Goal: Information Seeking & Learning: Learn about a topic

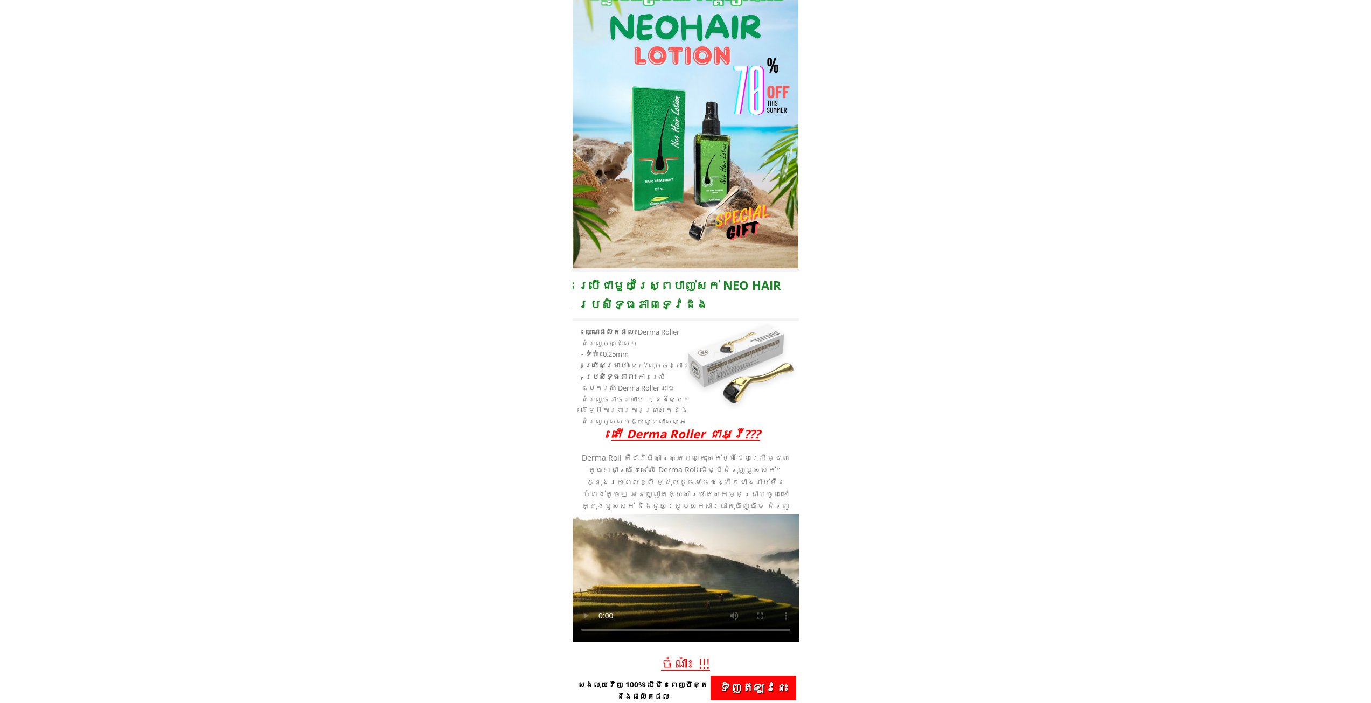
scroll to position [1772, 0]
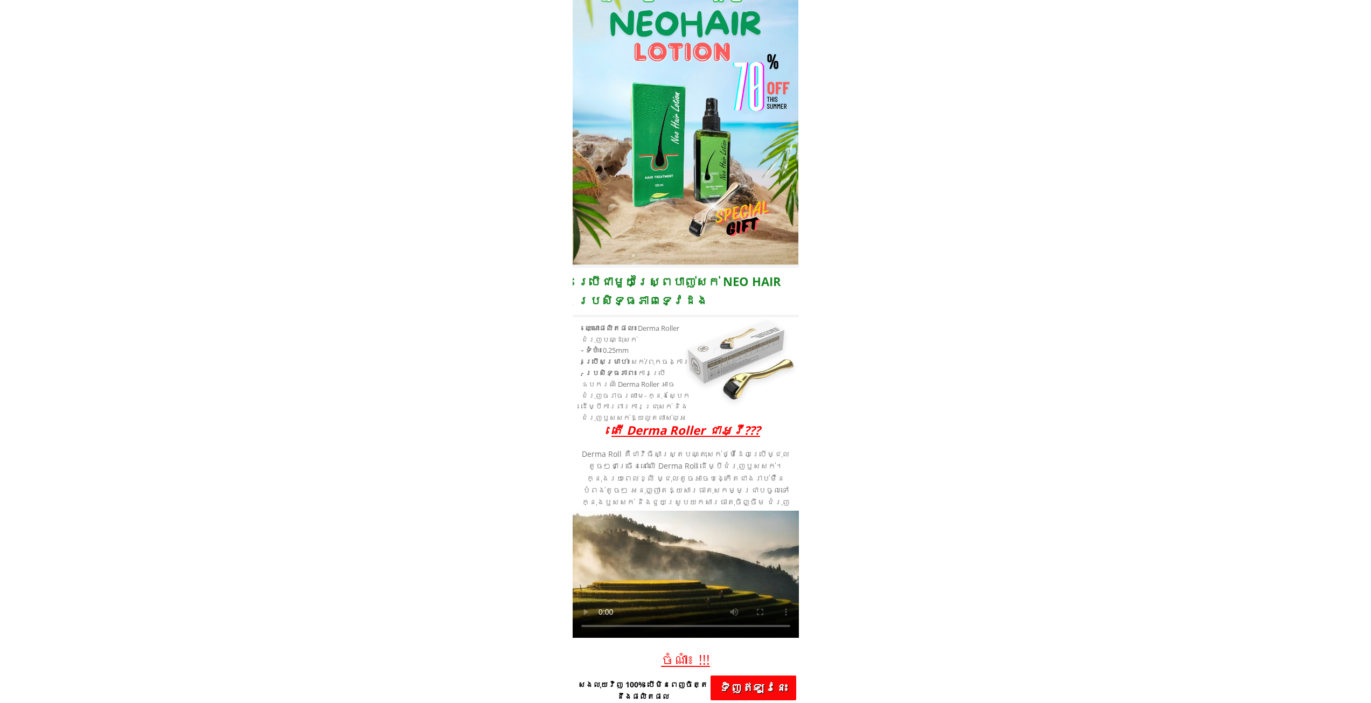
click at [726, 407] on div at bounding box center [741, 363] width 109 height 93
click at [732, 393] on div at bounding box center [741, 361] width 109 height 93
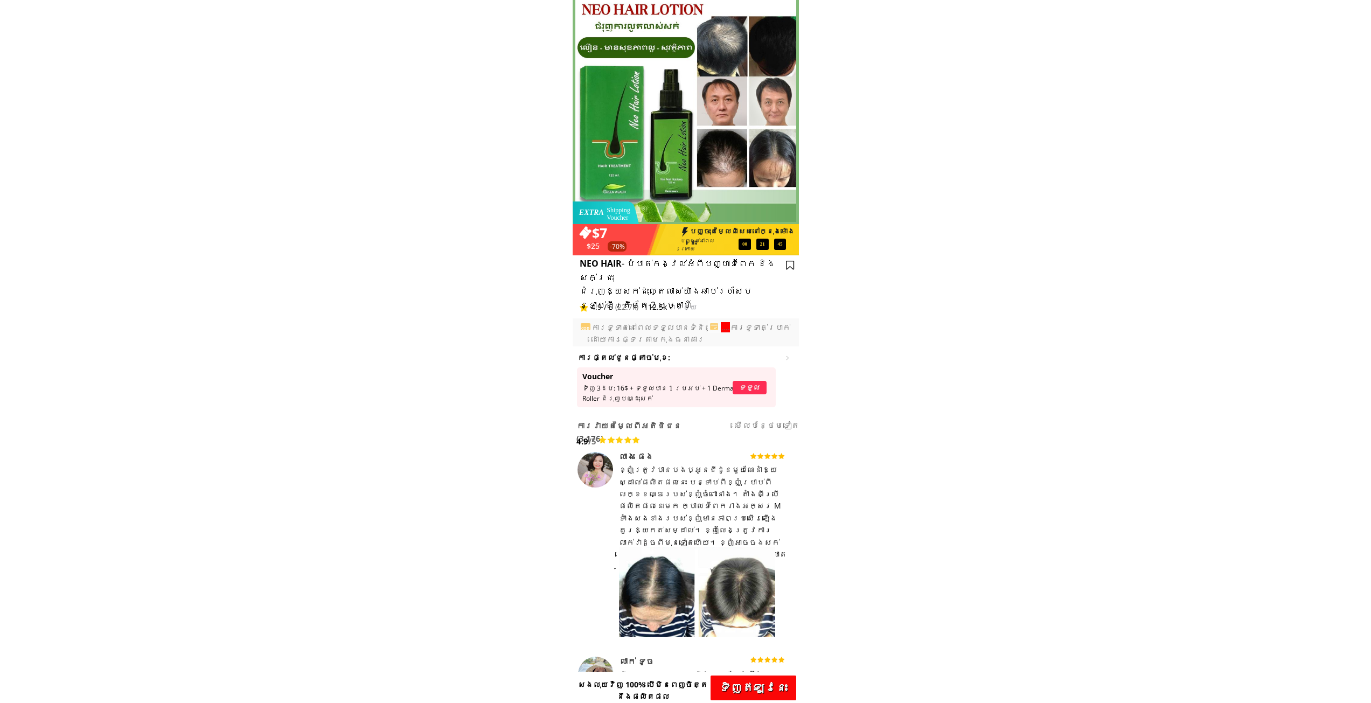
scroll to position [0, 0]
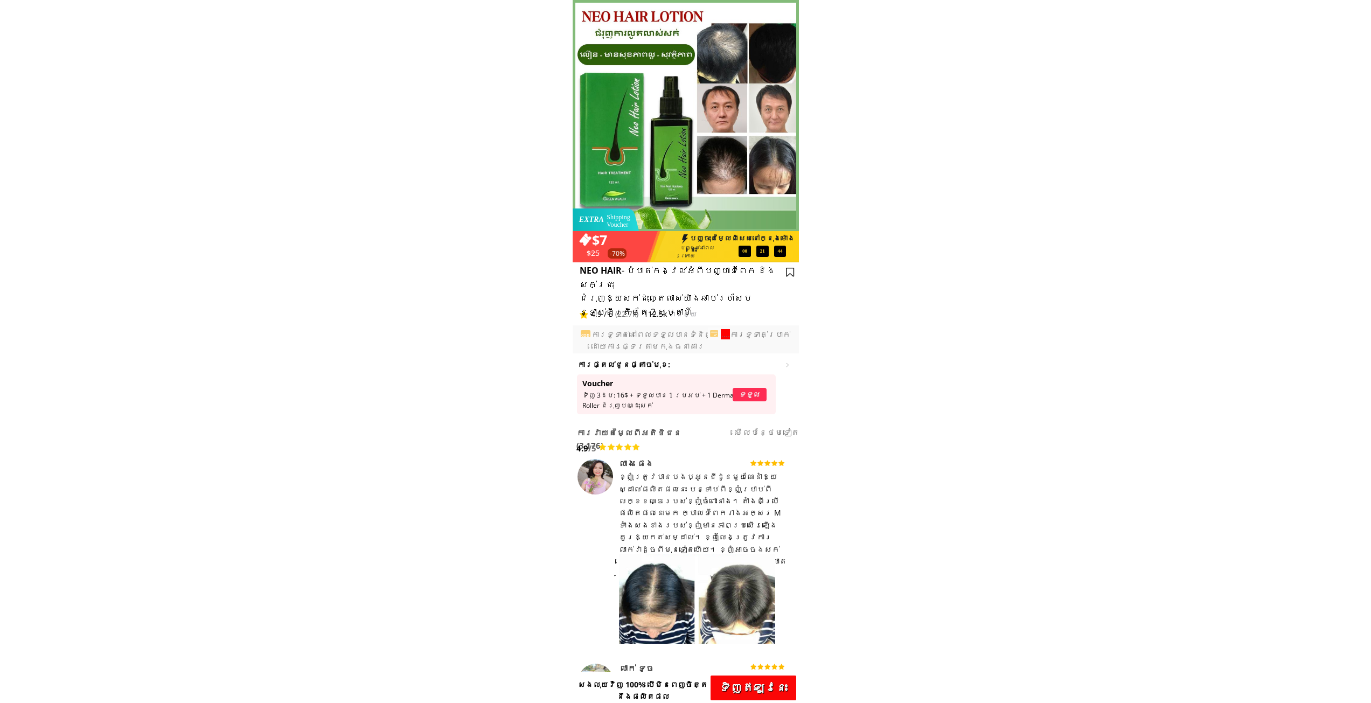
drag, startPoint x: 765, startPoint y: 160, endPoint x: 719, endPoint y: 163, distance: 46.4
click at [719, 163] on div at bounding box center [686, 116] width 226 height 232
drag, startPoint x: 740, startPoint y: 191, endPoint x: 741, endPoint y: 168, distance: 22.7
click at [741, 169] on div at bounding box center [686, 116] width 226 height 232
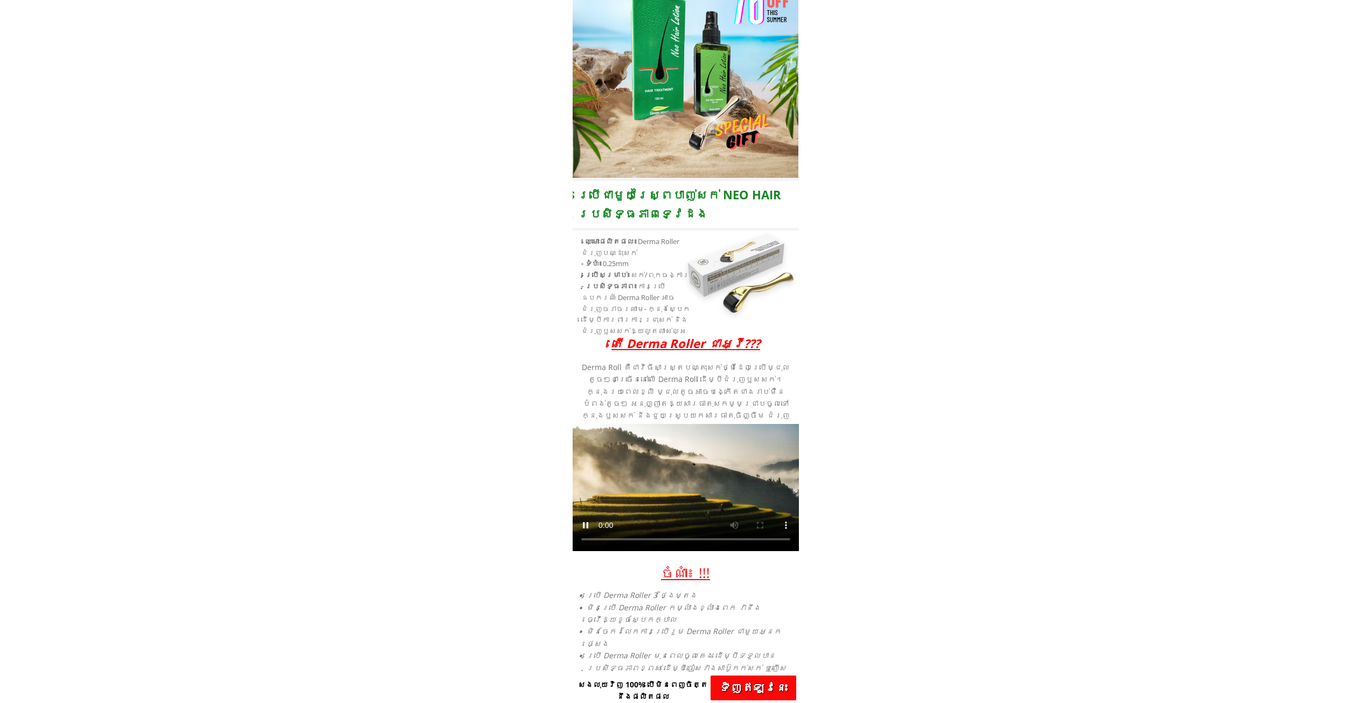
scroll to position [1886, 0]
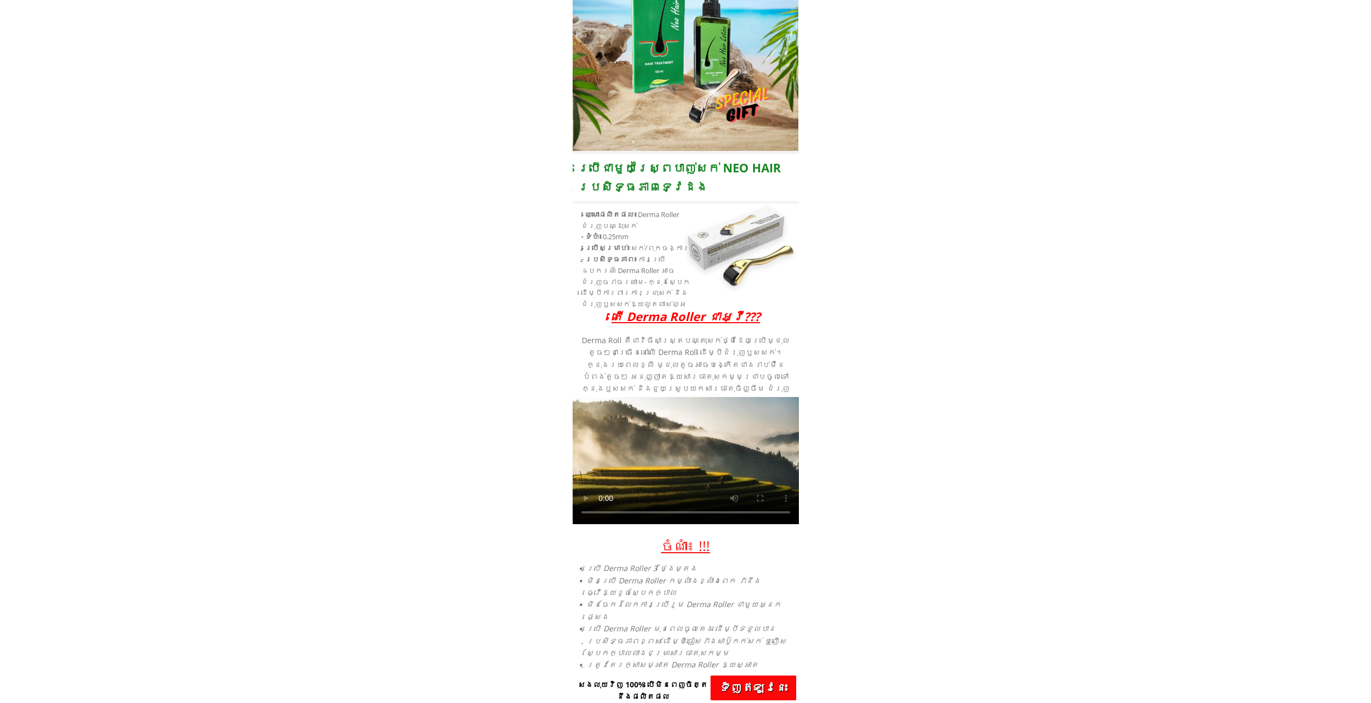
drag, startPoint x: 743, startPoint y: 245, endPoint x: 743, endPoint y: 255, distance: 10.3
click at [744, 245] on div at bounding box center [741, 247] width 109 height 93
click at [685, 316] on h3 "តើ Derma Roller ជាអ្វី???" at bounding box center [686, 316] width 226 height 19
click at [684, 321] on h3 "តើ Derma Roller ជាអ្វី???" at bounding box center [686, 316] width 226 height 19
drag, startPoint x: 635, startPoint y: 316, endPoint x: 711, endPoint y: 322, distance: 76.2
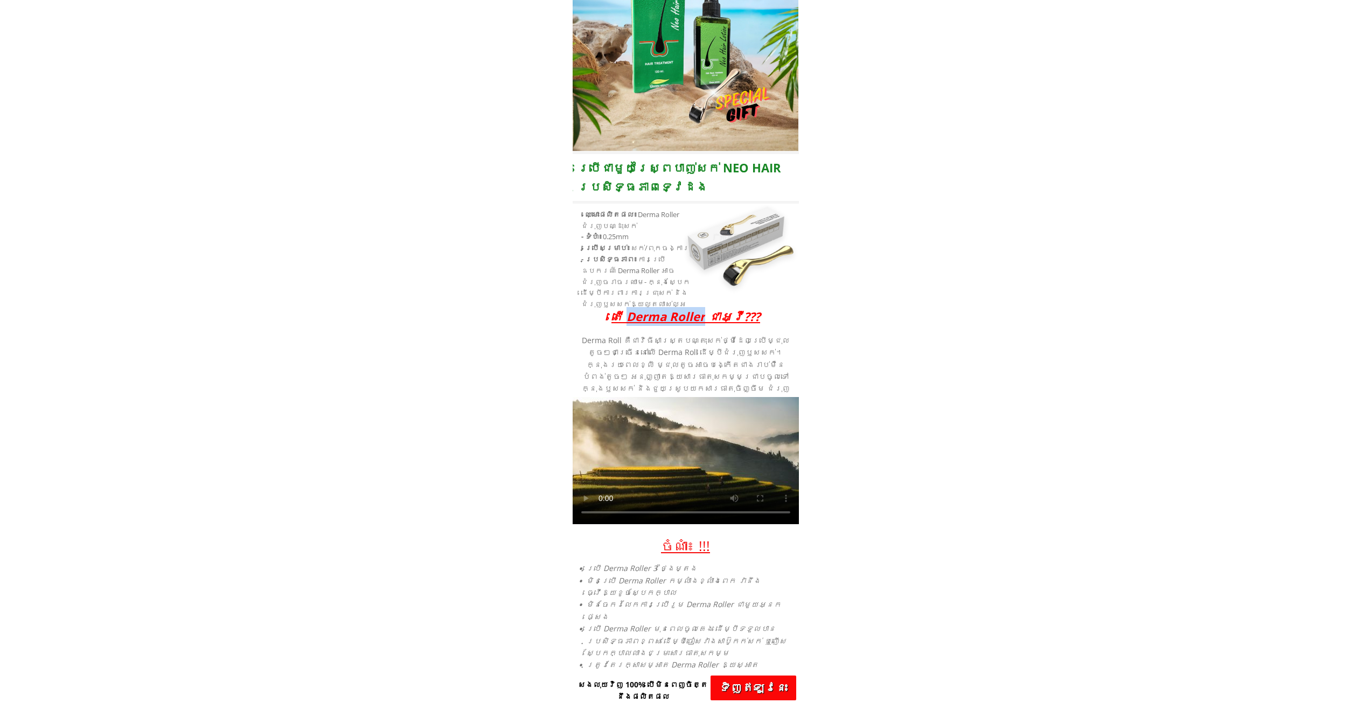
click at [711, 322] on h3 "តើ Derma Roller ជាអ្វី???" at bounding box center [686, 316] width 226 height 19
copy h3 "Derma Roller"
